Goal: Check status: Check status

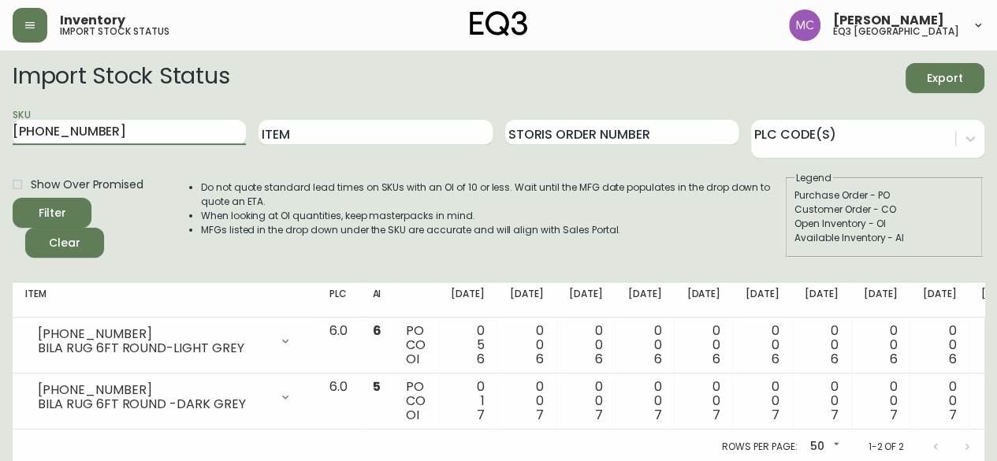
drag, startPoint x: 0, startPoint y: 0, endPoint x: 0, endPoint y: 102, distance: 102.5
click at [0, 102] on main "Import Stock Status Export SKU [PHONE_NUMBER] Item Storis Order Number PLC Code…" at bounding box center [498, 257] width 997 height 414
paste input "[PHONE_NUMBER]"
type input "[PHONE_NUMBER]"
click at [13, 198] on button "Filter" at bounding box center [52, 213] width 79 height 30
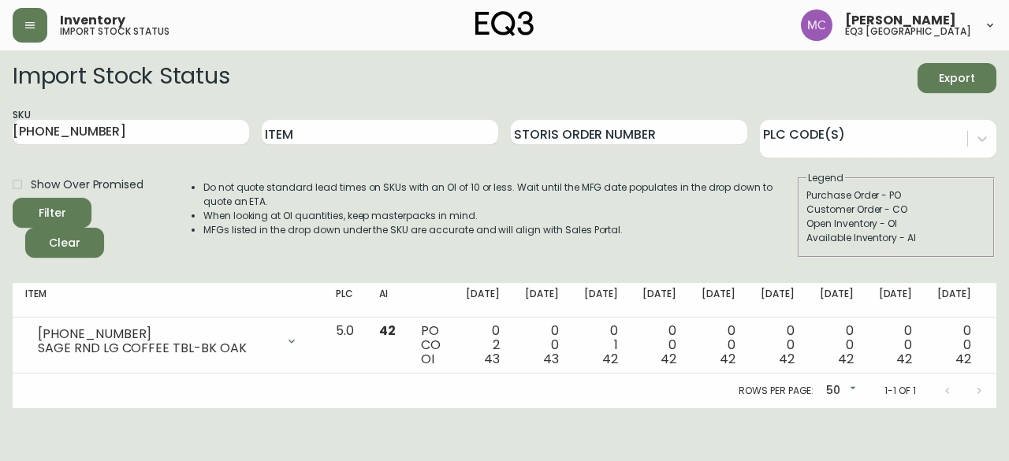
click at [955, 214] on div "Customer Order - CO" at bounding box center [896, 210] width 180 height 14
click at [65, 136] on input "[PHONE_NUMBER]" at bounding box center [131, 132] width 236 height 25
click at [957, 220] on div "Open Inventory - OI" at bounding box center [896, 224] width 180 height 14
